Goal: Task Accomplishment & Management: Complete application form

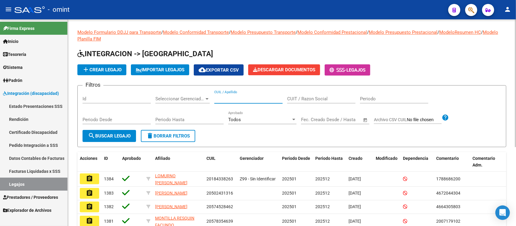
click at [238, 99] on input "CUIL / Apellido" at bounding box center [248, 98] width 68 height 5
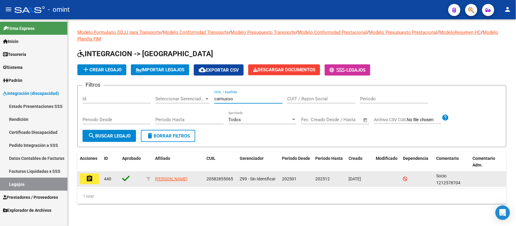
type input "camusso"
click at [91, 181] on button "assignment" at bounding box center [89, 178] width 19 height 11
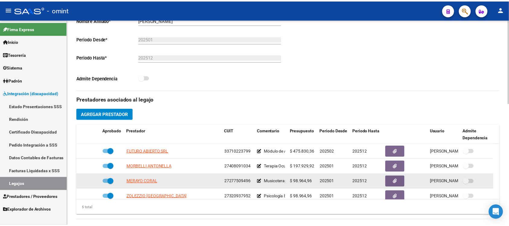
scroll to position [21, 0]
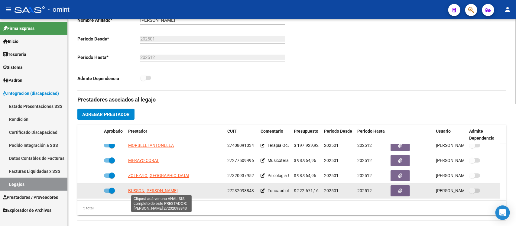
click at [165, 189] on span "[PERSON_NAME] [PERSON_NAME]" at bounding box center [153, 190] width 50 height 5
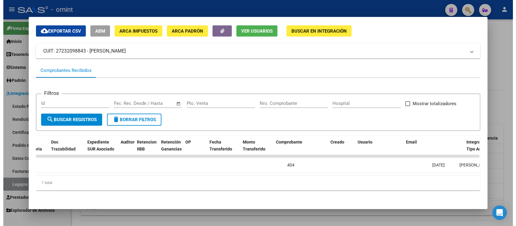
scroll to position [0, 0]
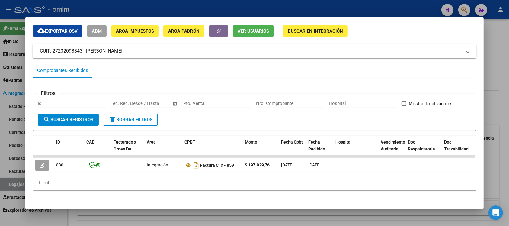
click at [215, 5] on div at bounding box center [254, 113] width 509 height 226
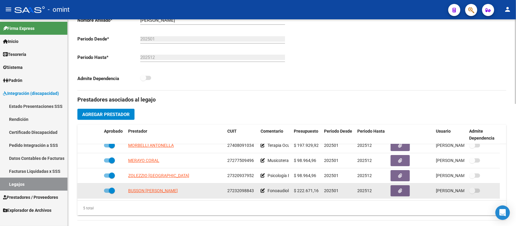
click at [241, 192] on span "27232098843" at bounding box center [240, 190] width 27 height 5
copy span "27232098843"
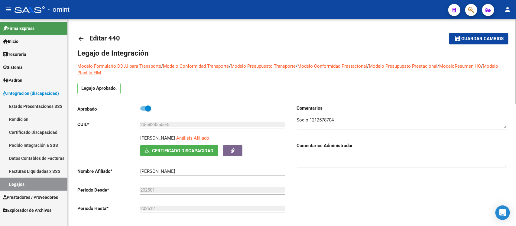
click at [160, 121] on div "20-58285506-5 Ingresar CUIL" at bounding box center [212, 122] width 145 height 13
click at [161, 122] on input "20-58285506-5" at bounding box center [212, 124] width 145 height 5
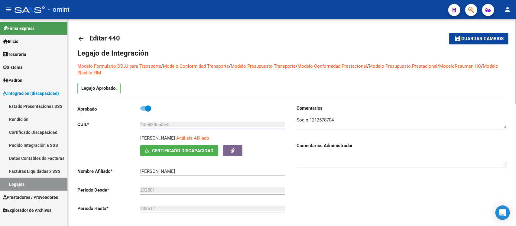
click at [161, 122] on input "20-58285506-5" at bounding box center [212, 124] width 145 height 5
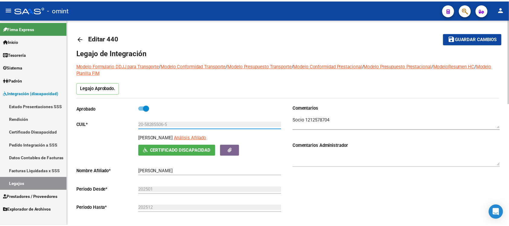
scroll to position [151, 0]
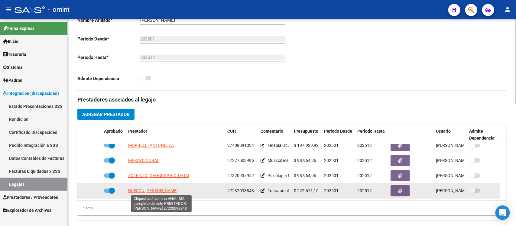
click at [170, 189] on span "[PERSON_NAME] [PERSON_NAME]" at bounding box center [153, 190] width 50 height 5
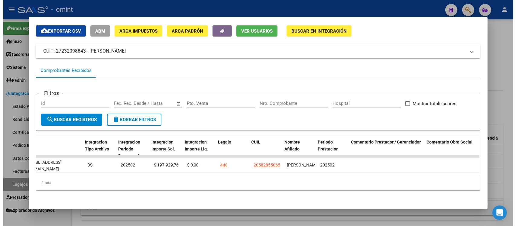
scroll to position [0, 778]
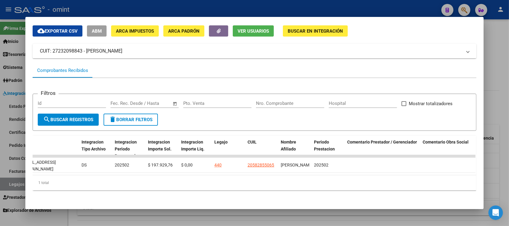
click at [242, 8] on div at bounding box center [254, 113] width 509 height 226
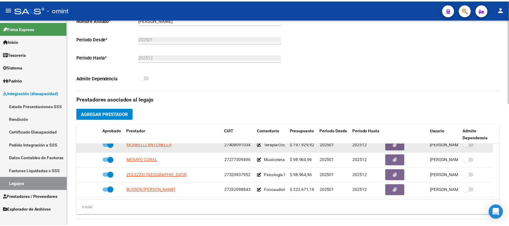
scroll to position [0, 0]
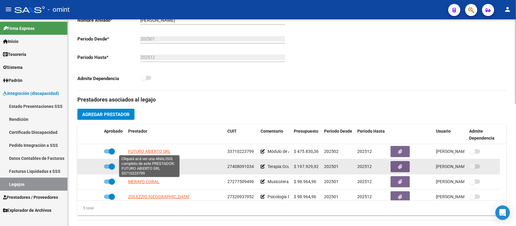
click at [154, 152] on span "FUTURO ABIERTO SRL" at bounding box center [149, 151] width 42 height 5
type textarea "33710223799"
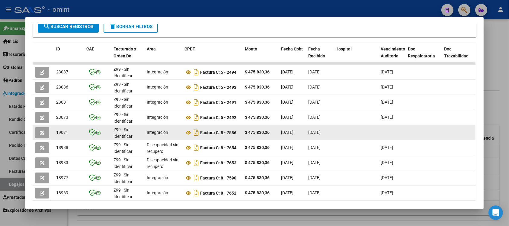
scroll to position [151, 0]
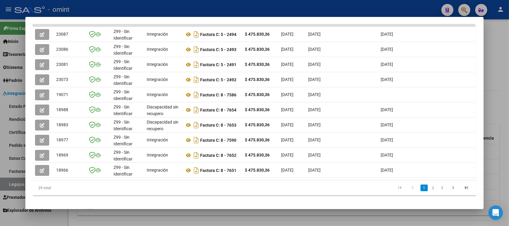
click at [429, 193] on li "2" at bounding box center [433, 188] width 9 height 10
click at [441, 191] on link "3" at bounding box center [442, 188] width 7 height 7
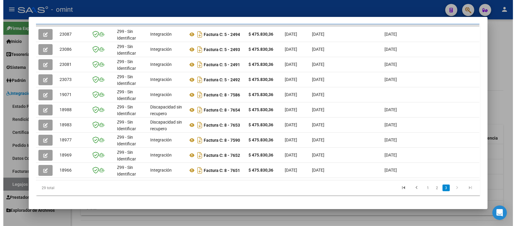
scroll to position [147, 0]
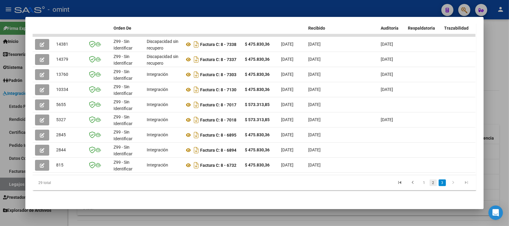
click at [432, 184] on link "2" at bounding box center [433, 182] width 7 height 7
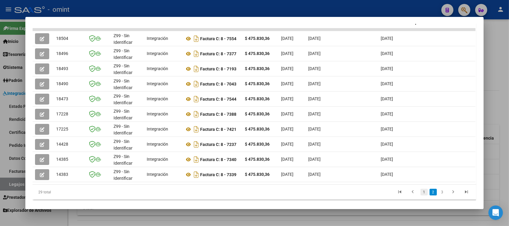
click at [421, 195] on link "1" at bounding box center [424, 192] width 7 height 7
click at [203, 9] on div at bounding box center [254, 113] width 509 height 226
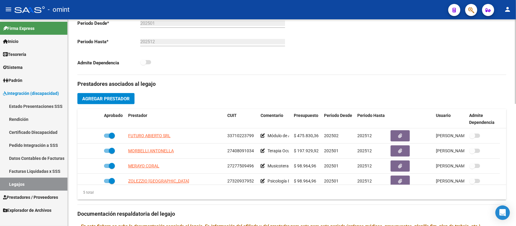
scroll to position [189, 0]
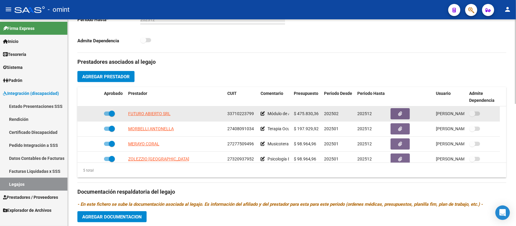
click at [233, 112] on span "33710223799" at bounding box center [240, 113] width 27 height 5
copy span "33710223799"
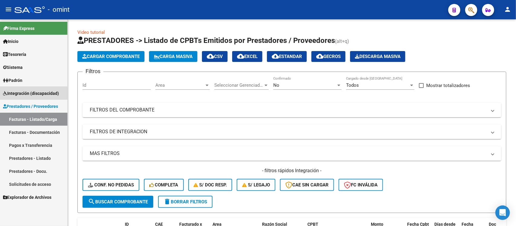
click at [26, 97] on link "Integración (discapacidad)" at bounding box center [33, 93] width 67 height 13
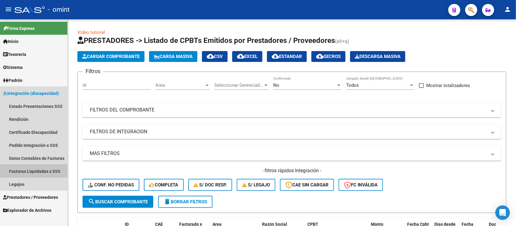
click at [39, 171] on link "Facturas Liquidadas x SSS" at bounding box center [33, 171] width 67 height 13
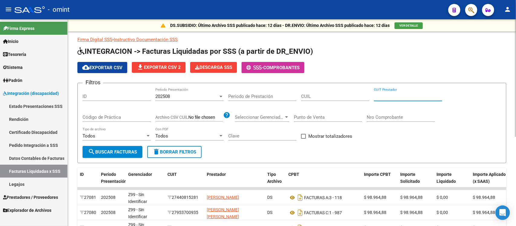
click at [405, 95] on input "CUIT Prestador" at bounding box center [408, 96] width 68 height 5
paste input "27-23209884-3"
type input "27-23209884-3"
click at [305, 97] on input "CUIL" at bounding box center [335, 96] width 68 height 5
paste input "20-58285506-5"
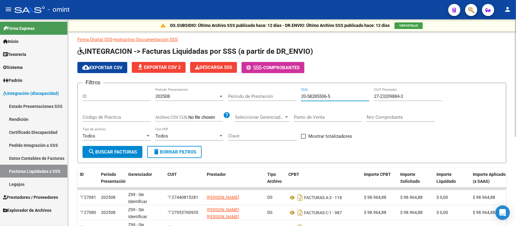
type input "20-58285506-5"
click at [179, 96] on div "202508" at bounding box center [186, 96] width 63 height 5
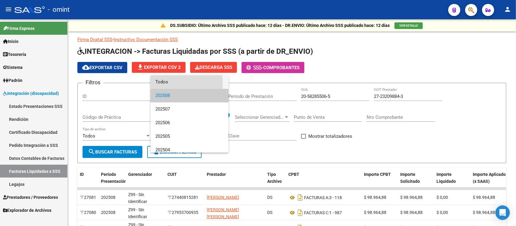
click at [176, 83] on span "Todos" at bounding box center [189, 82] width 68 height 14
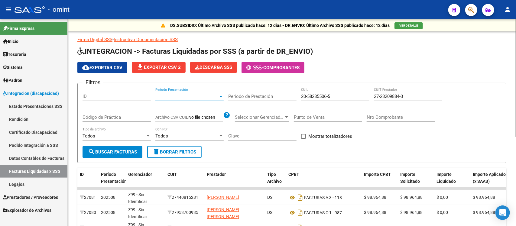
click at [123, 155] on button "search Buscar Facturas" at bounding box center [112, 152] width 60 height 12
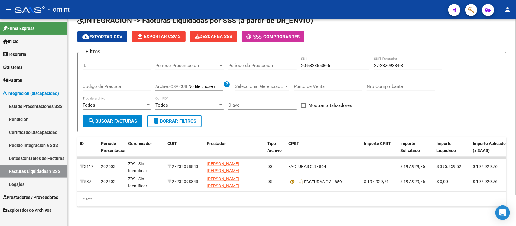
click at [387, 63] on input "27-23209884-3" at bounding box center [408, 65] width 68 height 5
paste input "33-71022379-9"
type input "33-71022379-9"
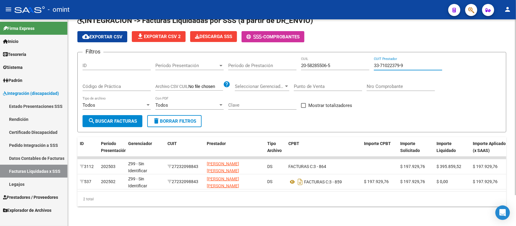
click at [124, 118] on span "search Buscar Facturas" at bounding box center [112, 120] width 49 height 5
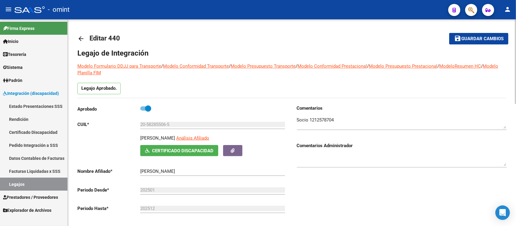
scroll to position [189, 0]
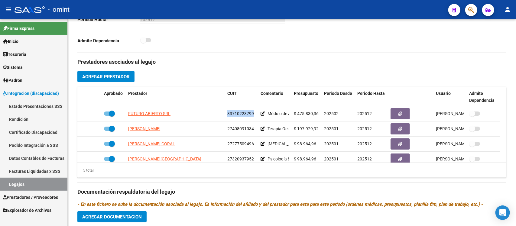
click at [35, 196] on span "Prestadores / Proveedores" at bounding box center [30, 197] width 55 height 7
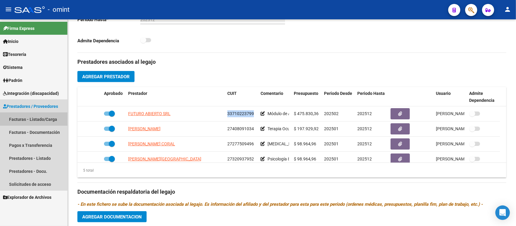
click at [36, 123] on link "Facturas - Listado/Carga" at bounding box center [33, 119] width 67 height 13
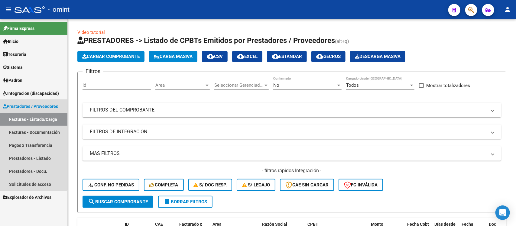
click at [33, 105] on span "Prestadores / Proveedores" at bounding box center [30, 106] width 55 height 7
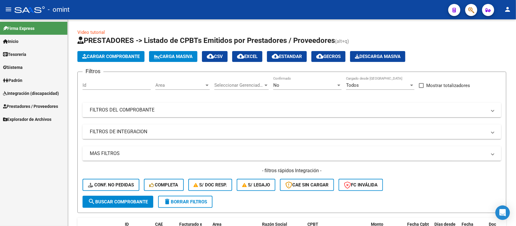
click at [35, 91] on span "Integración (discapacidad)" at bounding box center [31, 93] width 56 height 7
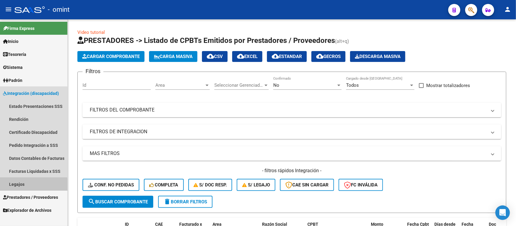
click at [32, 185] on link "Legajos" at bounding box center [33, 184] width 67 height 13
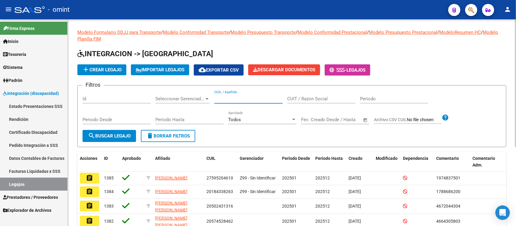
click at [246, 101] on input "CUIL / Apellido" at bounding box center [248, 98] width 68 height 5
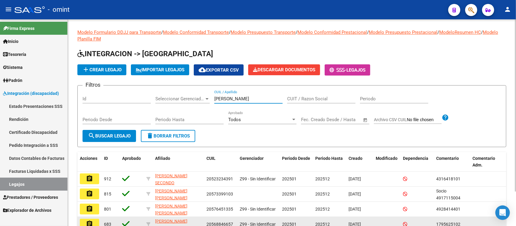
type input "castillo"
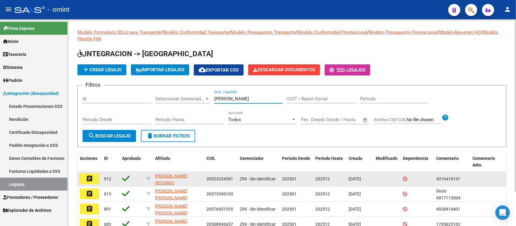
click at [92, 179] on mat-icon "assignment" at bounding box center [89, 178] width 7 height 7
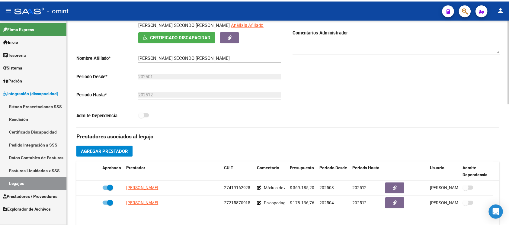
scroll to position [189, 0]
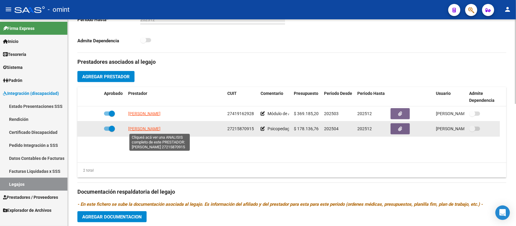
click at [160, 129] on span "[PERSON_NAME]" at bounding box center [144, 128] width 32 height 5
type textarea "27215870915"
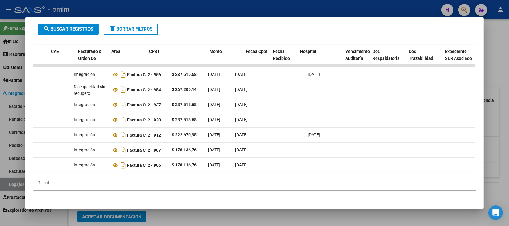
scroll to position [0, 0]
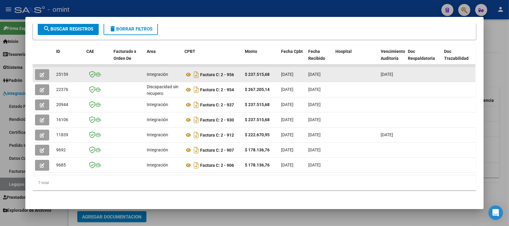
click at [36, 70] on button "button" at bounding box center [42, 74] width 14 height 11
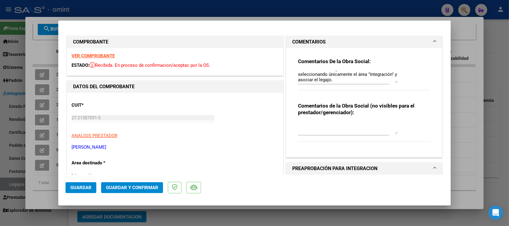
click at [102, 57] on strong "VER COMPROBANTE" at bounding box center [93, 55] width 43 height 5
click at [116, 186] on span "Guardar y Confirmar" at bounding box center [132, 187] width 52 height 5
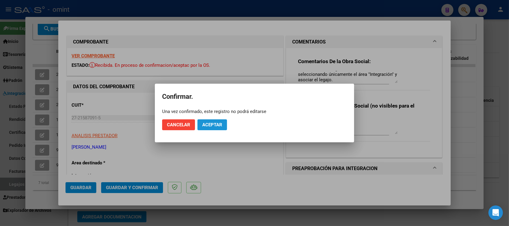
click at [204, 128] on button "Aceptar" at bounding box center [213, 124] width 30 height 11
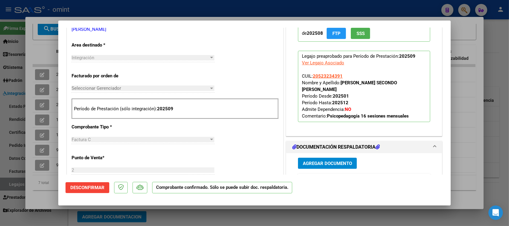
scroll to position [189, 0]
